Goal: Task Accomplishment & Management: Manage account settings

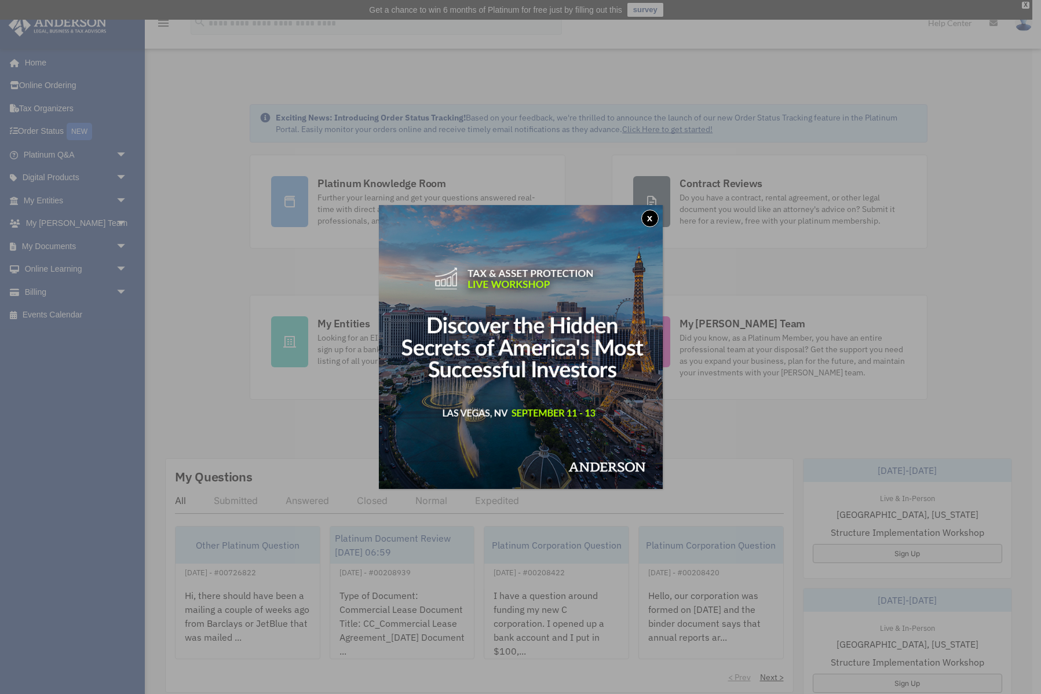
click at [650, 216] on button "x" at bounding box center [649, 218] width 17 height 17
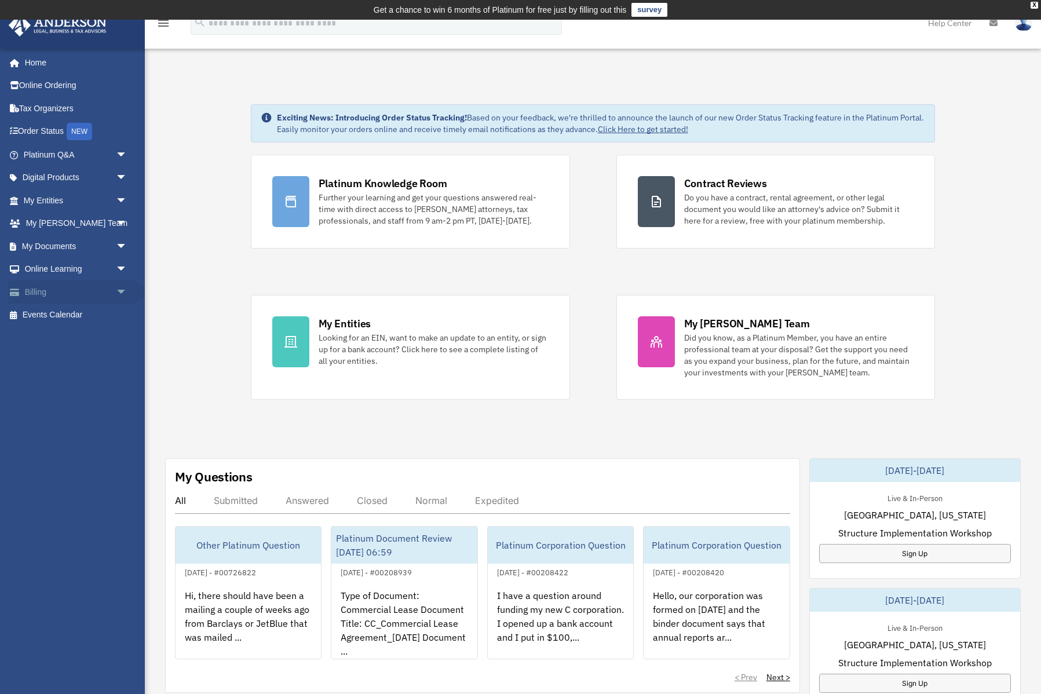
click at [57, 289] on link "Billing arrow_drop_down" at bounding box center [76, 291] width 137 height 23
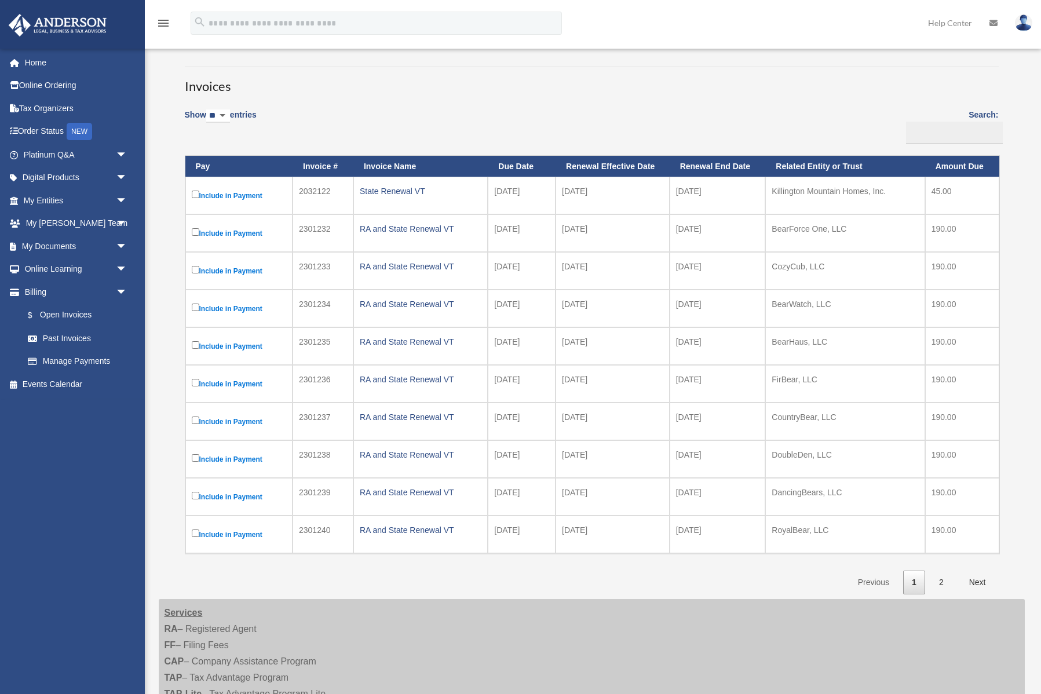
scroll to position [90, 0]
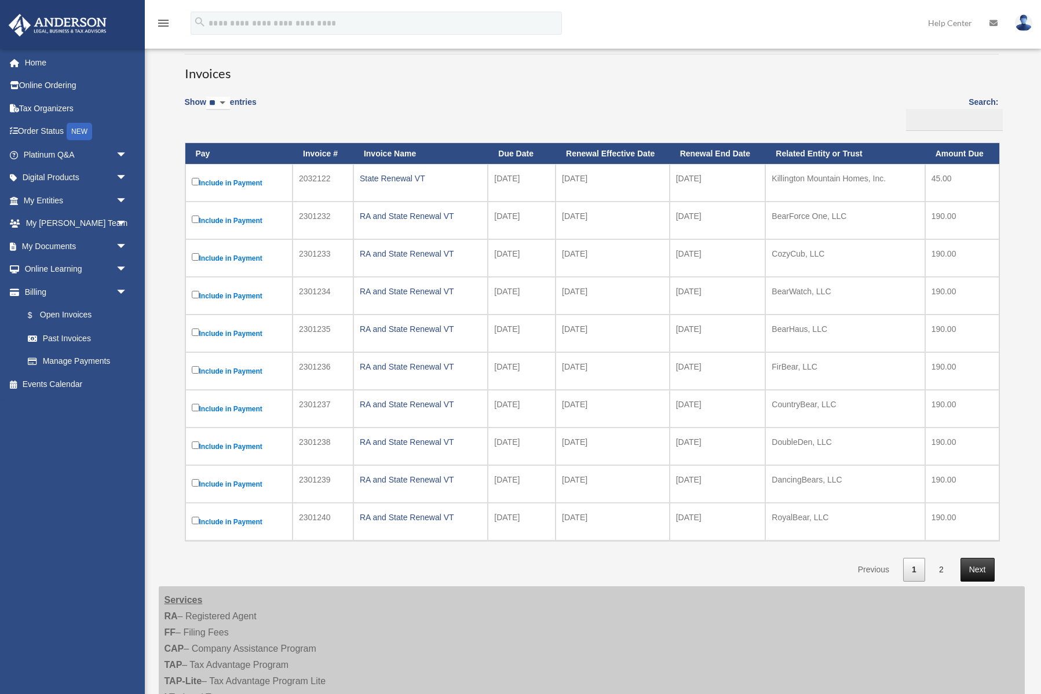
click at [981, 568] on link "Next" at bounding box center [978, 570] width 34 height 24
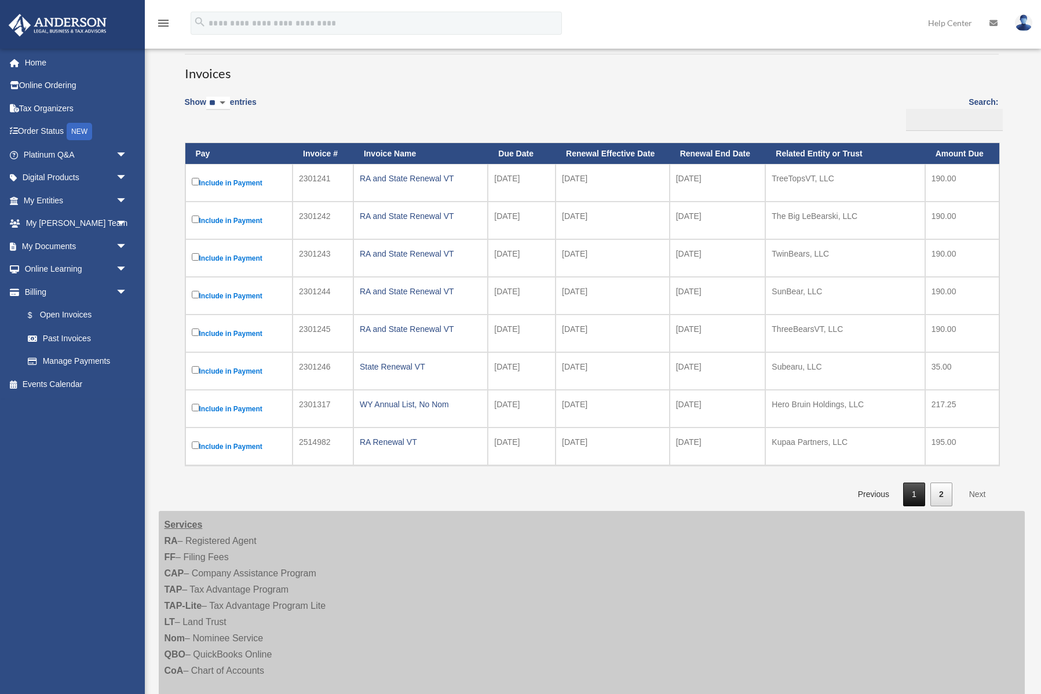
click at [920, 497] on link "1" at bounding box center [914, 495] width 22 height 24
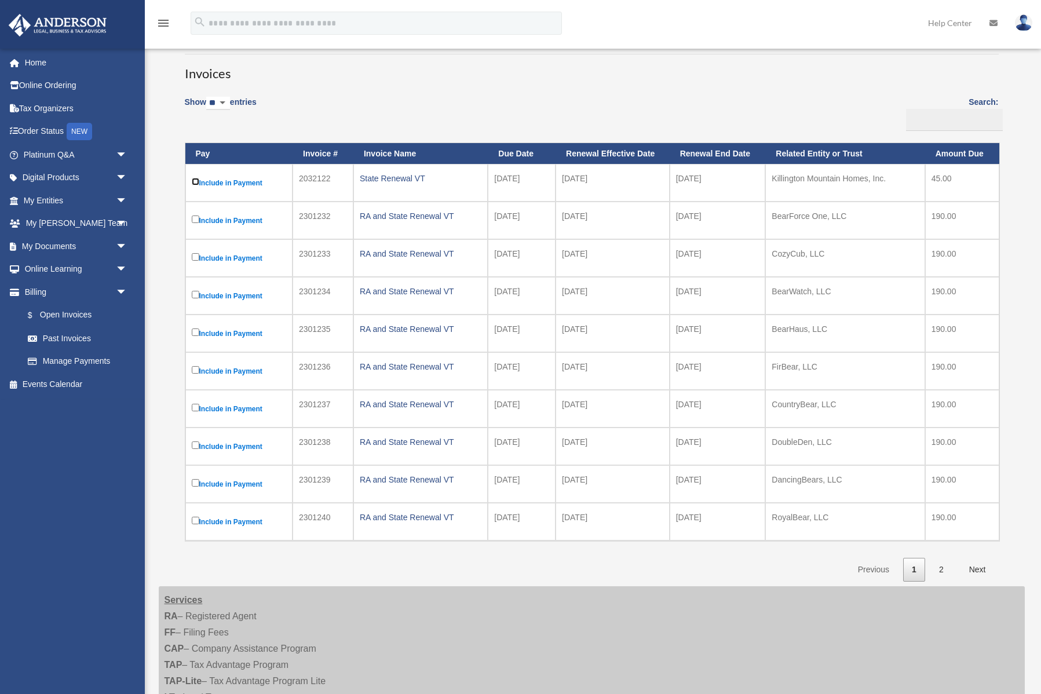
scroll to position [0, 0]
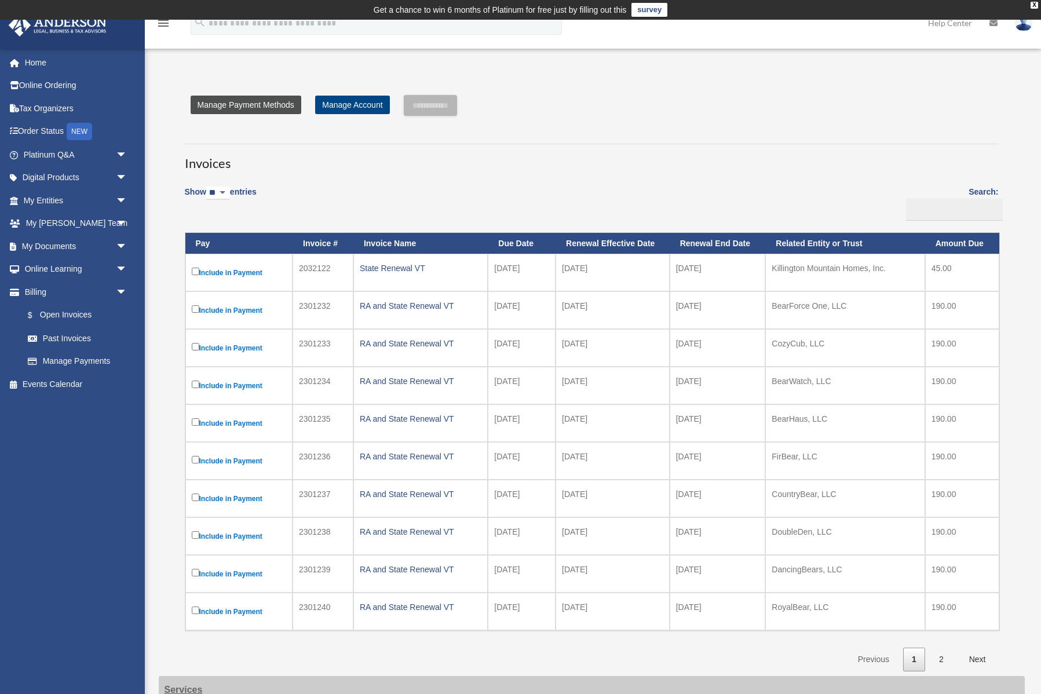
click at [247, 100] on link "Manage Payment Methods" at bounding box center [246, 105] width 111 height 19
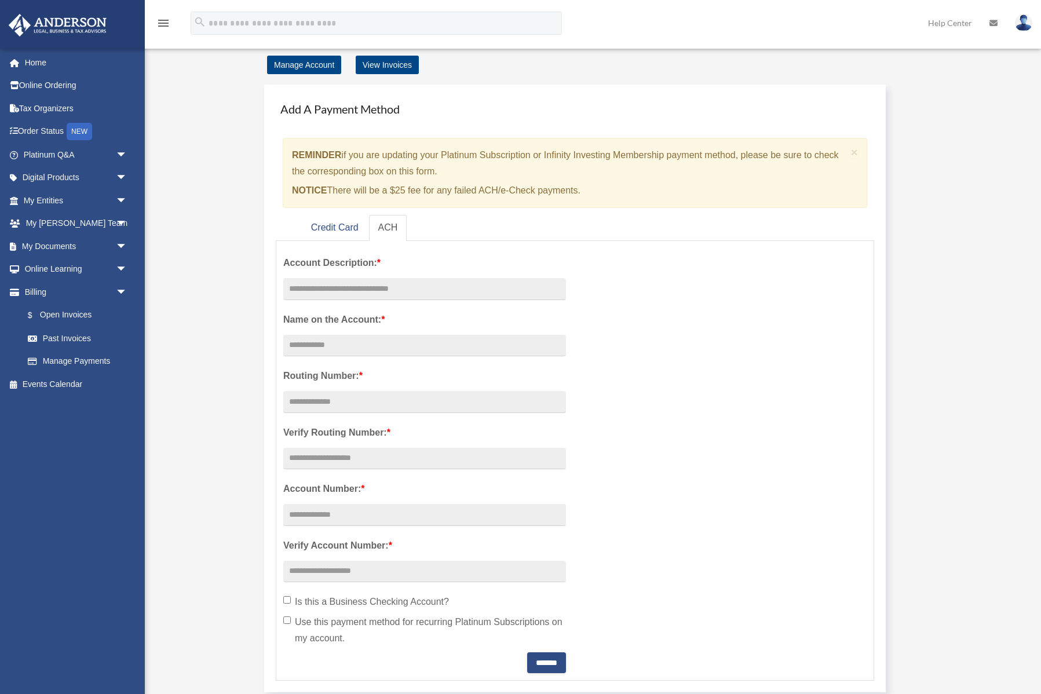
scroll to position [40, 0]
click at [331, 230] on link "Credit Card" at bounding box center [335, 226] width 66 height 26
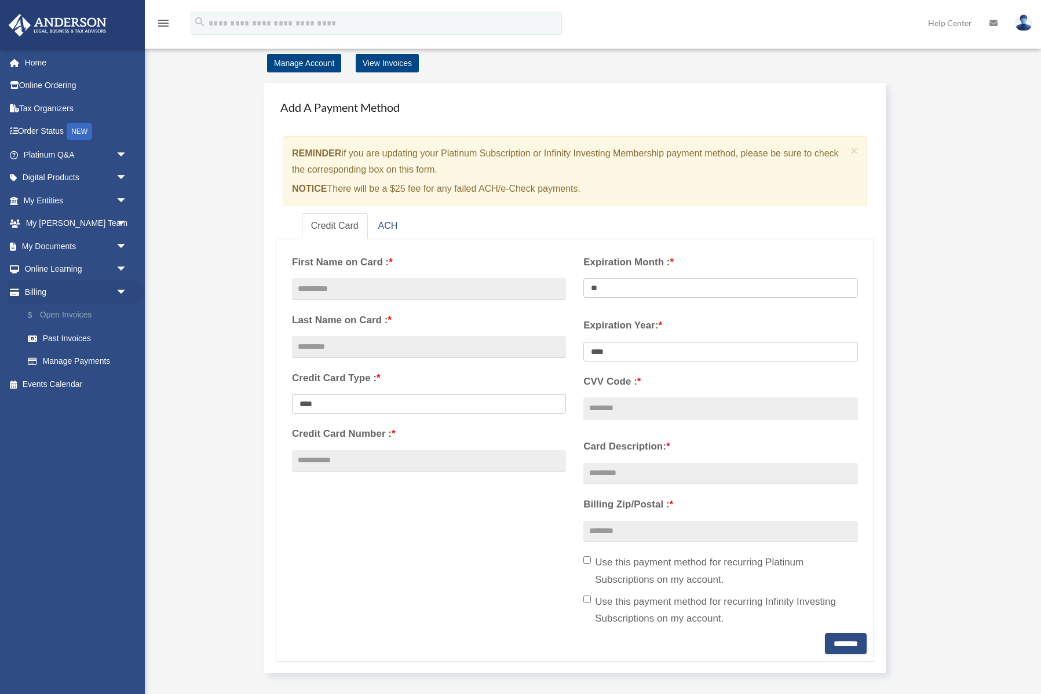
click at [72, 313] on link "$ Open Invoices" at bounding box center [80, 316] width 129 height 24
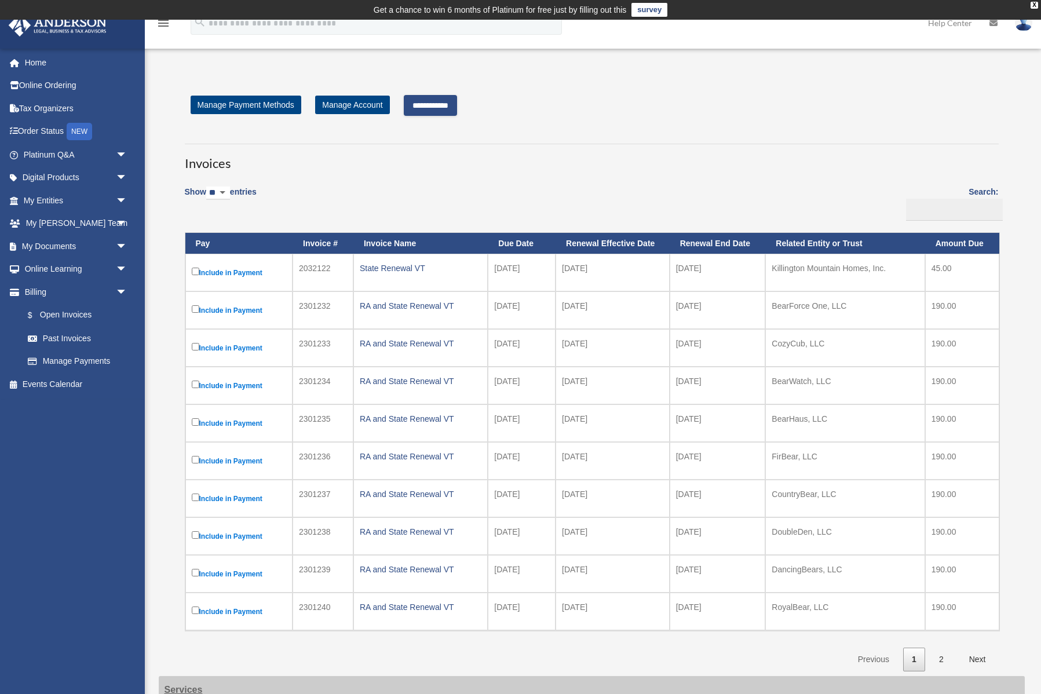
click at [432, 107] on input "**********" at bounding box center [430, 105] width 53 height 21
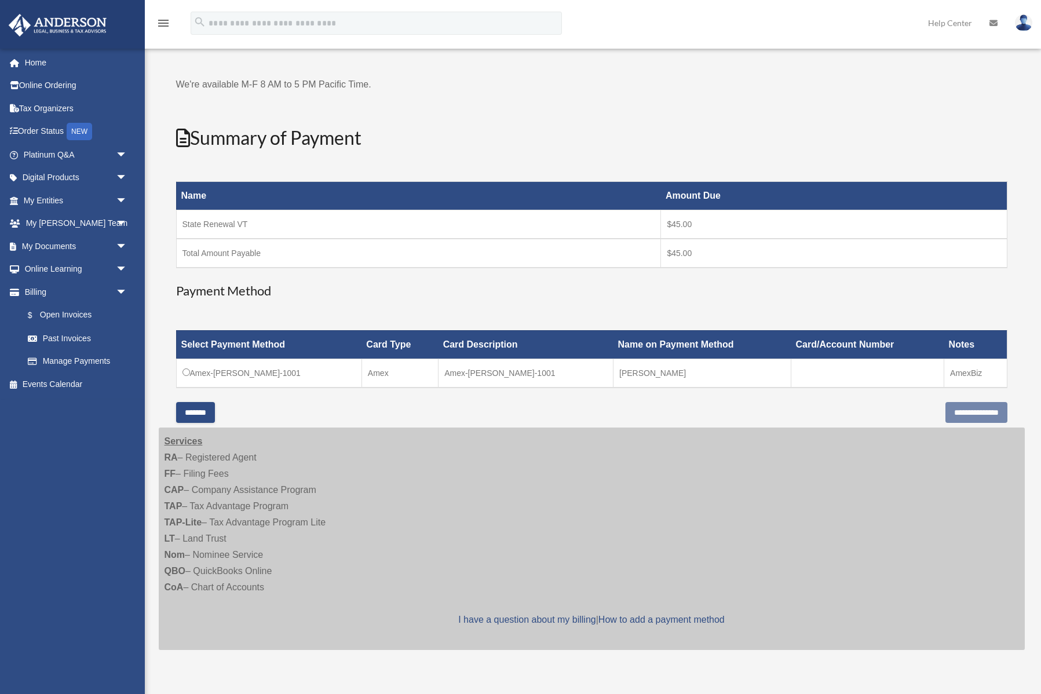
scroll to position [87, 0]
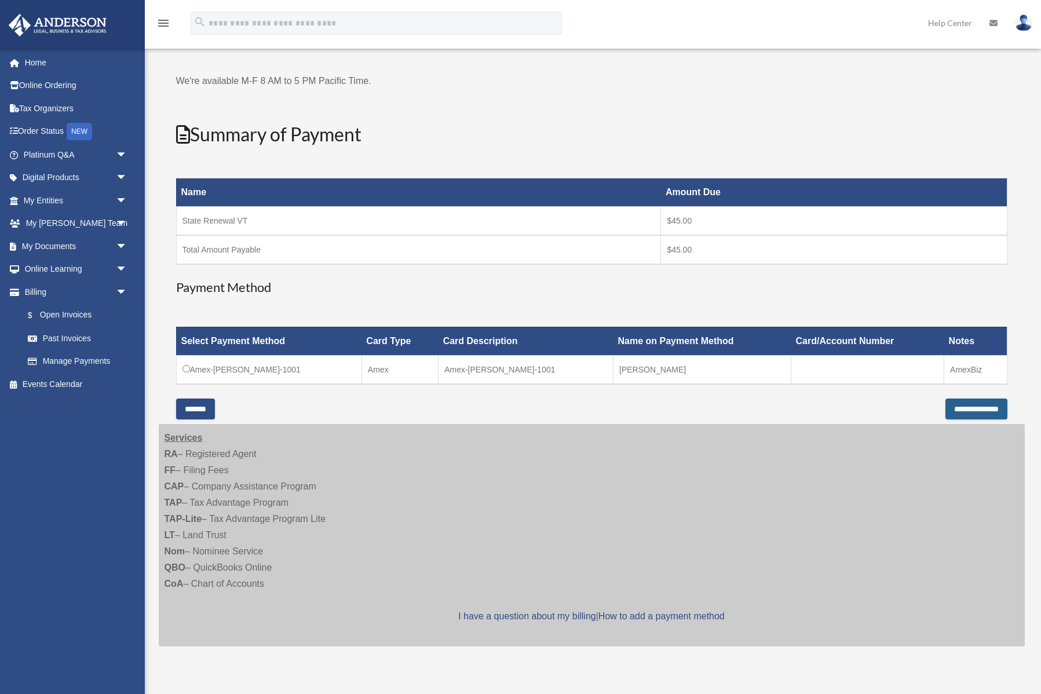
click at [968, 410] on input "**********" at bounding box center [976, 409] width 62 height 21
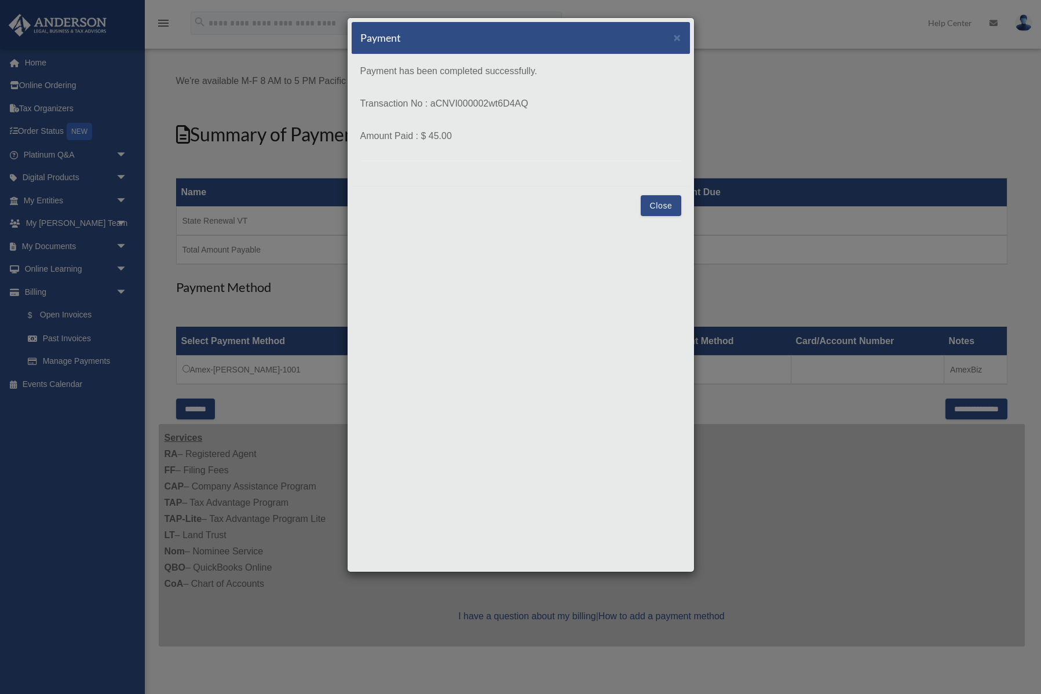
click at [663, 206] on button "Close" at bounding box center [661, 205] width 40 height 21
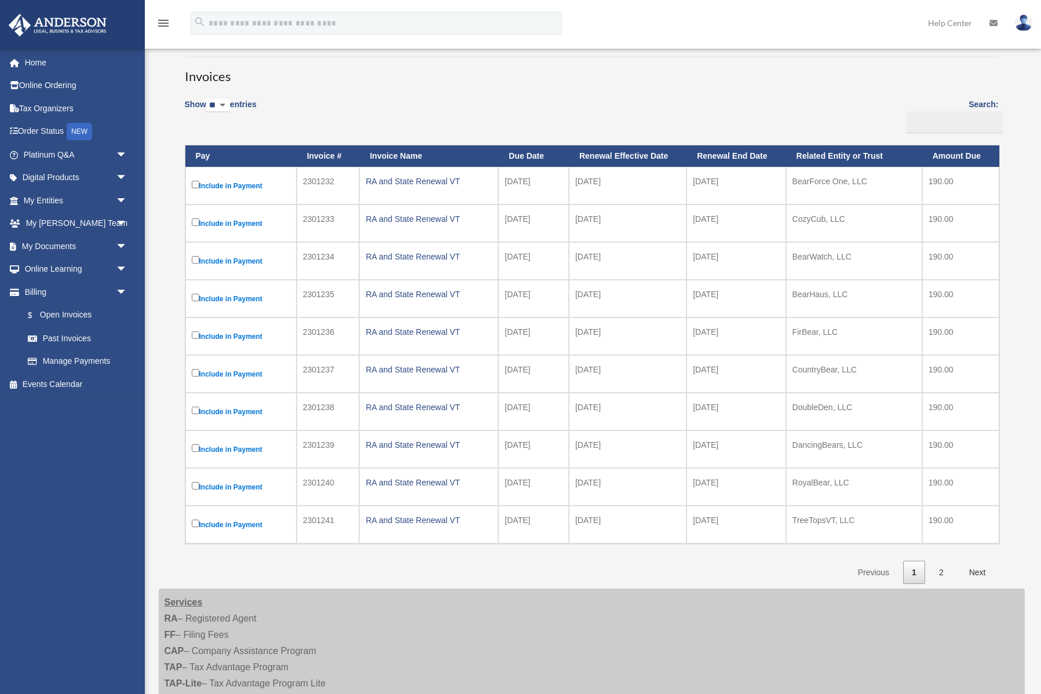
scroll to position [87, 0]
